Goal: Task Accomplishment & Management: Use online tool/utility

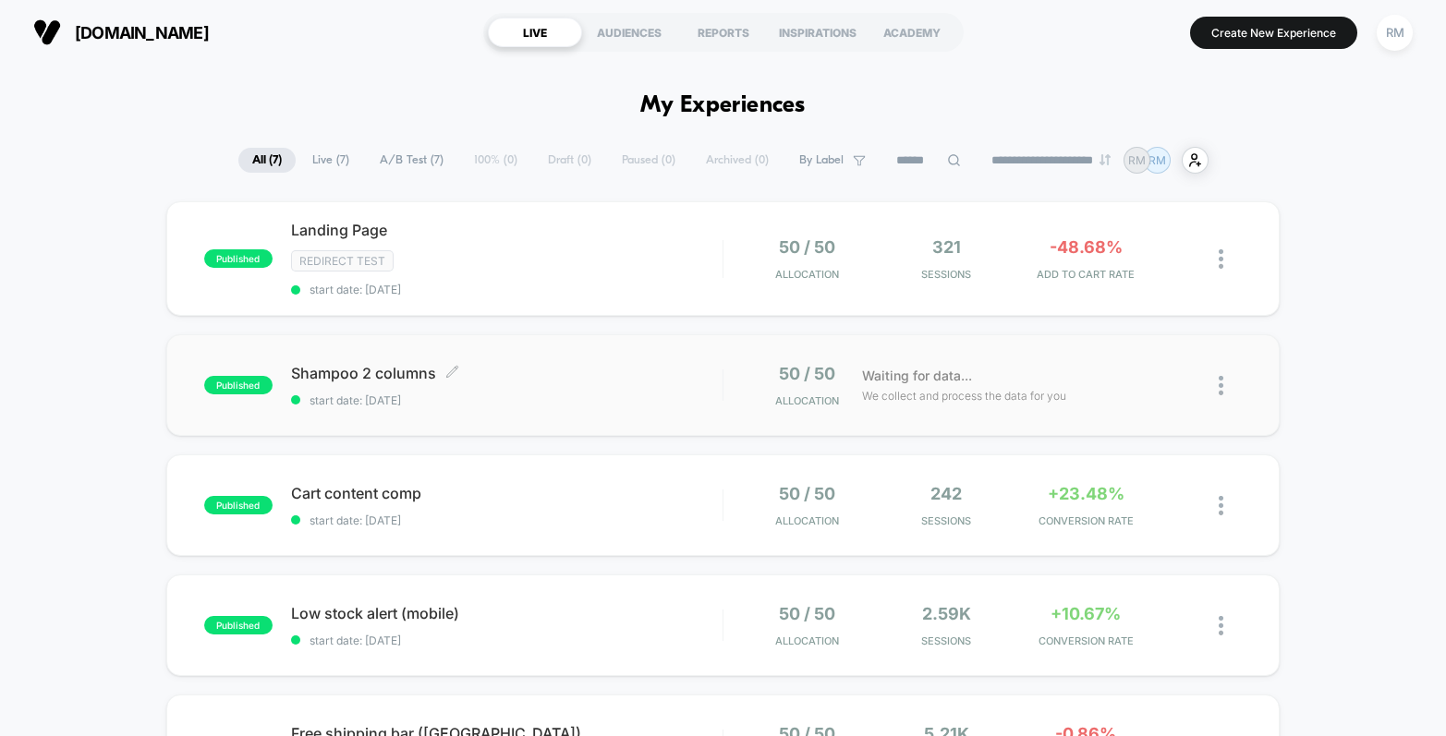
click at [601, 380] on span "Shampoo 2 columns Click to edit experience details" at bounding box center [507, 373] width 432 height 18
click at [609, 275] on div "Landing Page Click to edit experience details Click to edit experience details …" at bounding box center [507, 259] width 432 height 76
